Goal: Information Seeking & Learning: Learn about a topic

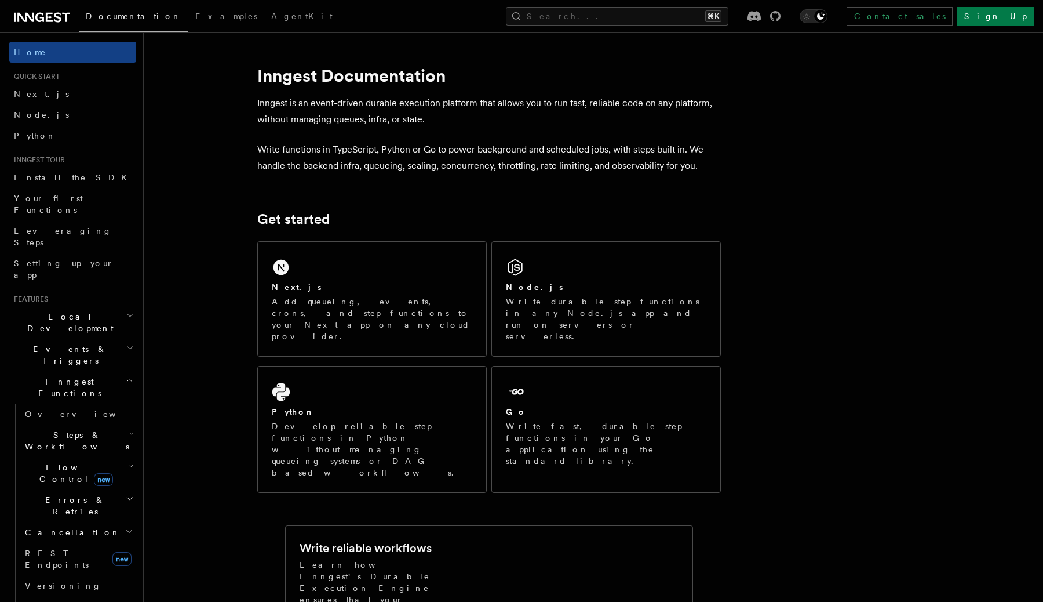
click at [54, 457] on h2 "Flow Control new" at bounding box center [78, 473] width 116 height 32
click at [75, 489] on link "Overview" at bounding box center [83, 499] width 105 height 21
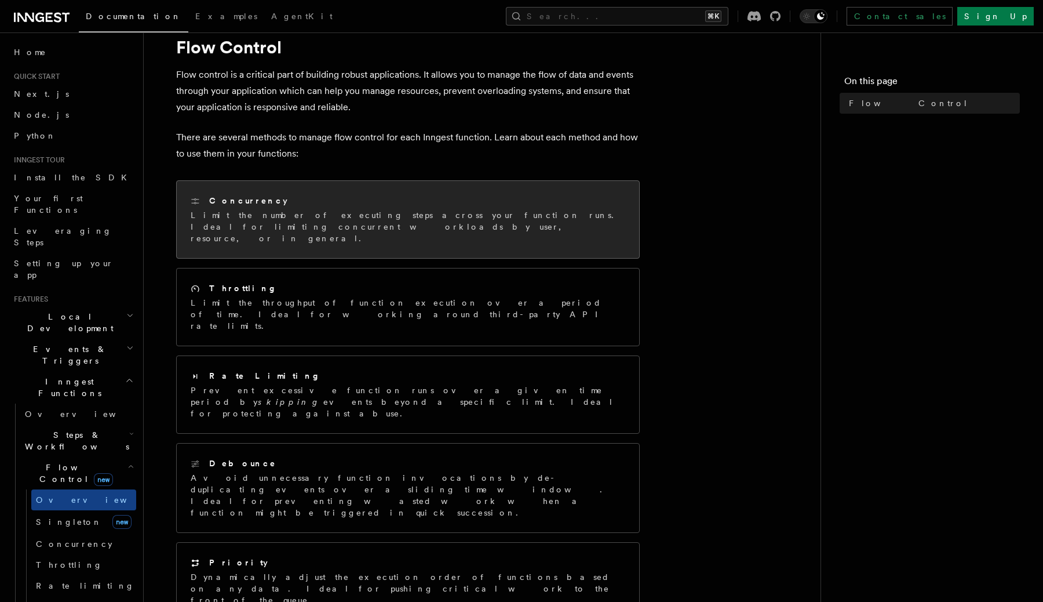
scroll to position [44, 0]
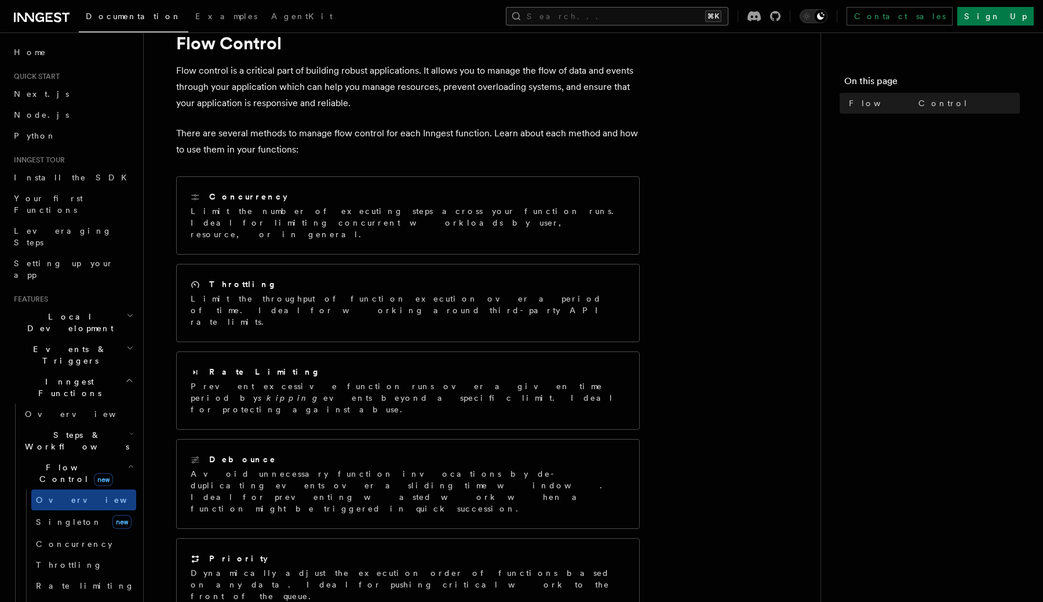
click at [657, 13] on button "Search... ⌘K" at bounding box center [617, 16] width 223 height 19
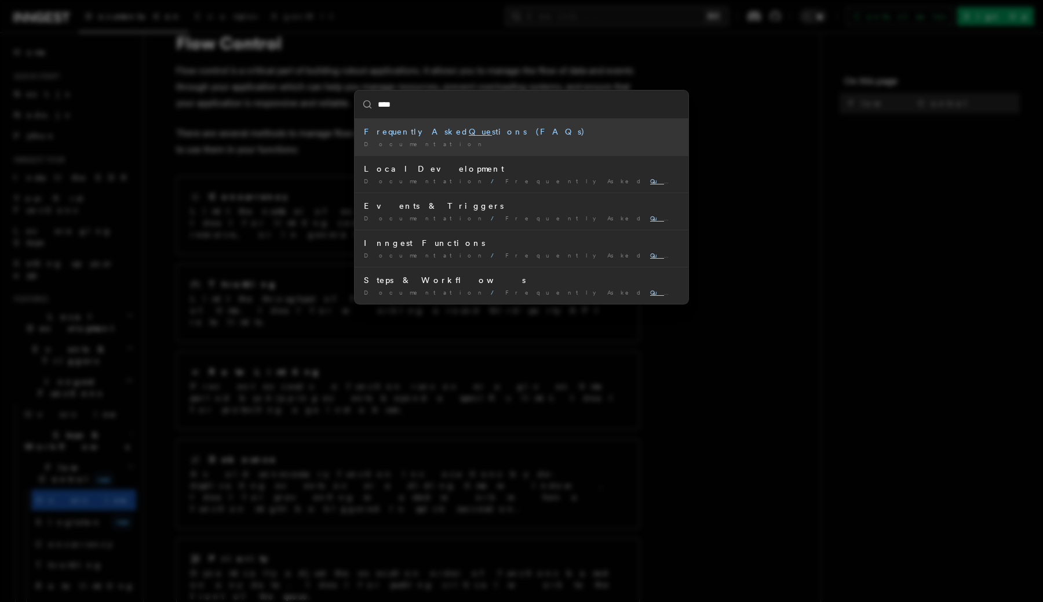
type input "*****"
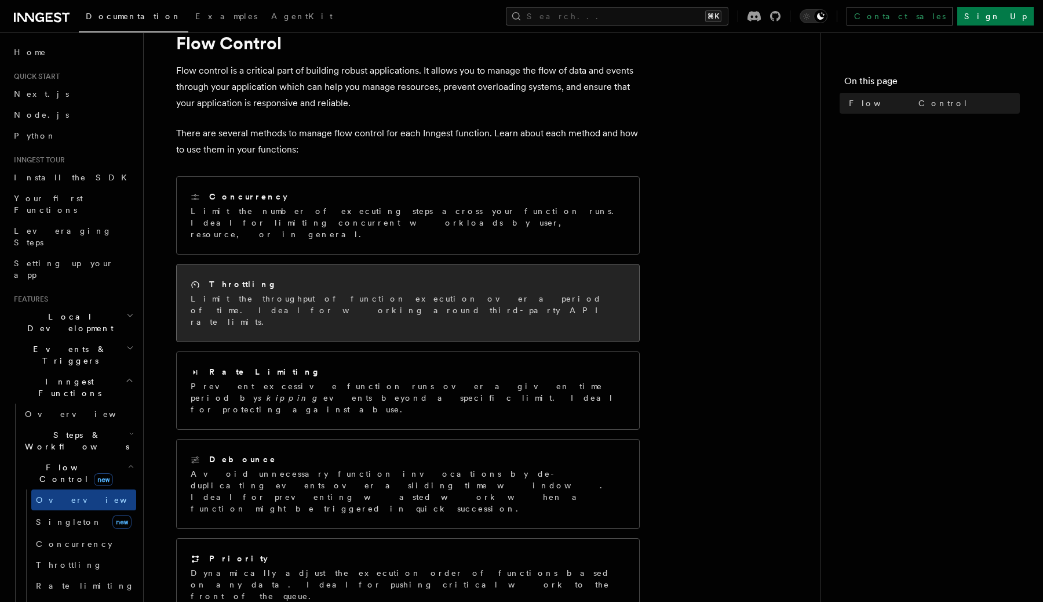
click at [336, 278] on div "Throttling" at bounding box center [408, 284] width 435 height 12
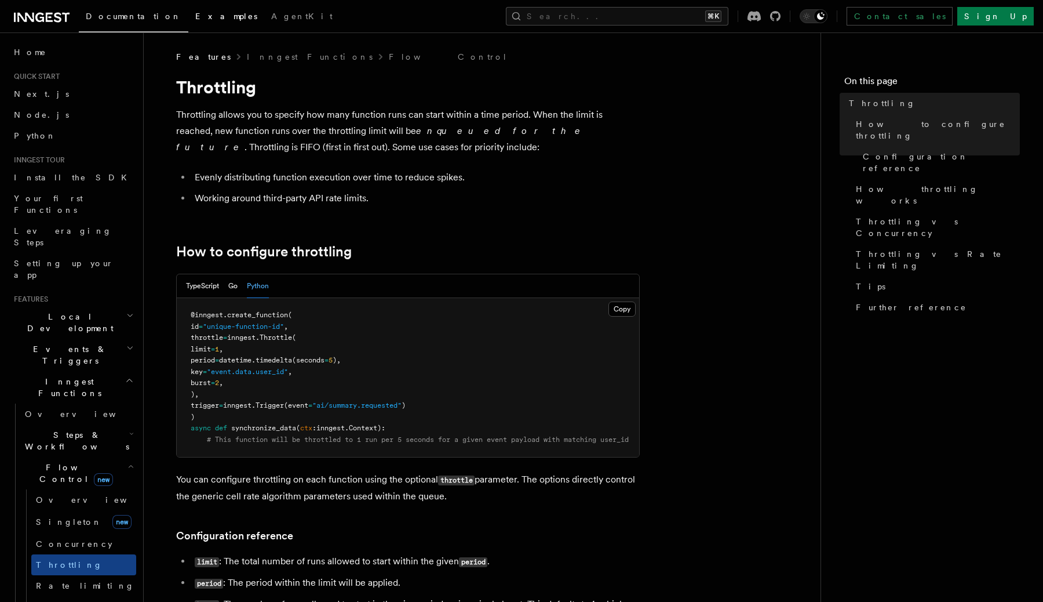
click at [195, 16] on span "Examples" at bounding box center [226, 16] width 62 height 9
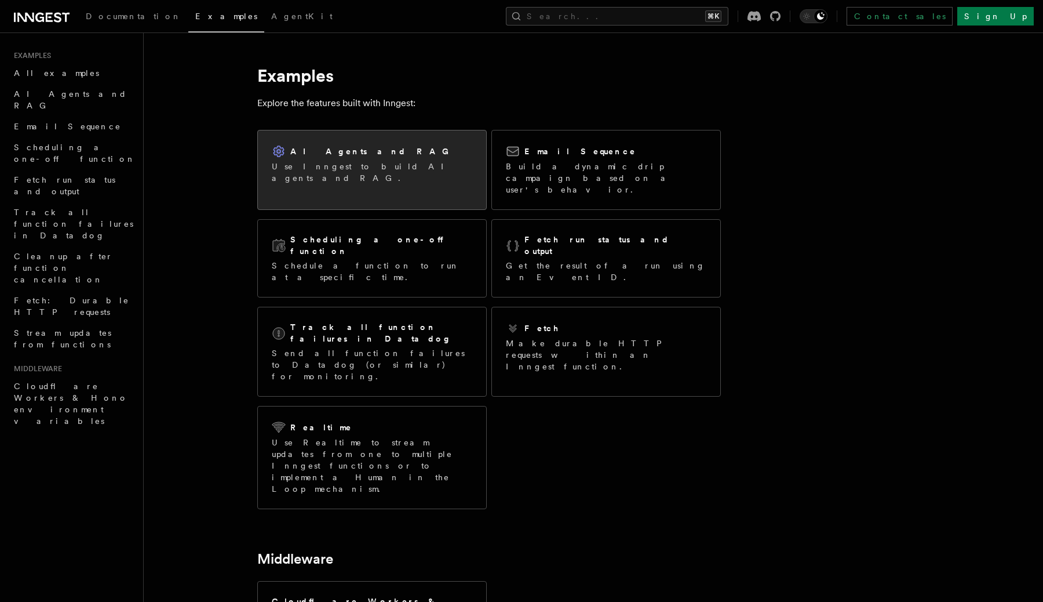
click at [402, 171] on p "Use Inngest to build AI agents and RAG." at bounding box center [372, 172] width 201 height 23
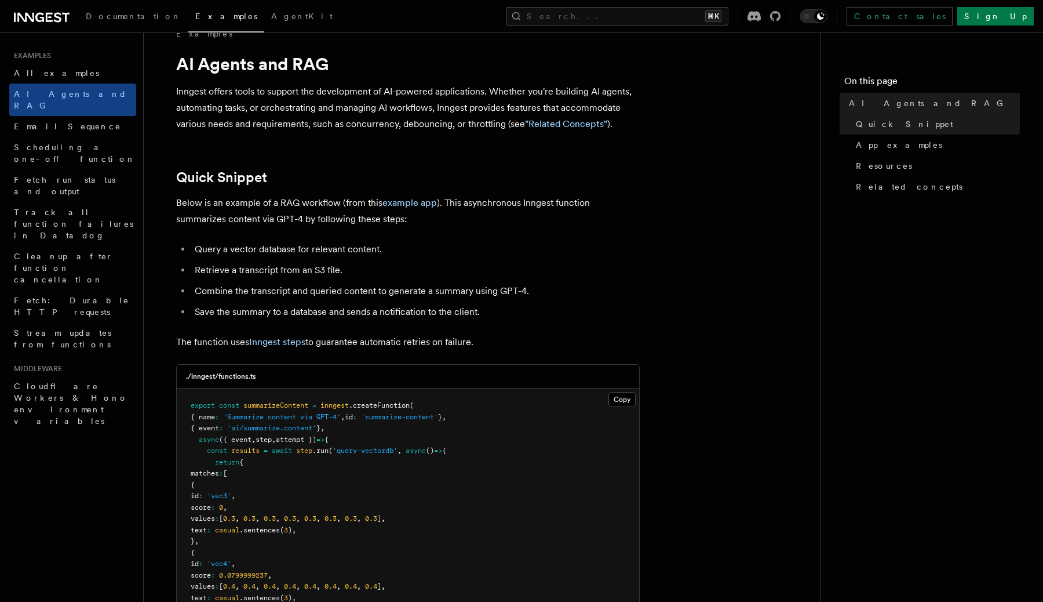
scroll to position [29, 0]
